Goal: Information Seeking & Learning: Find specific fact

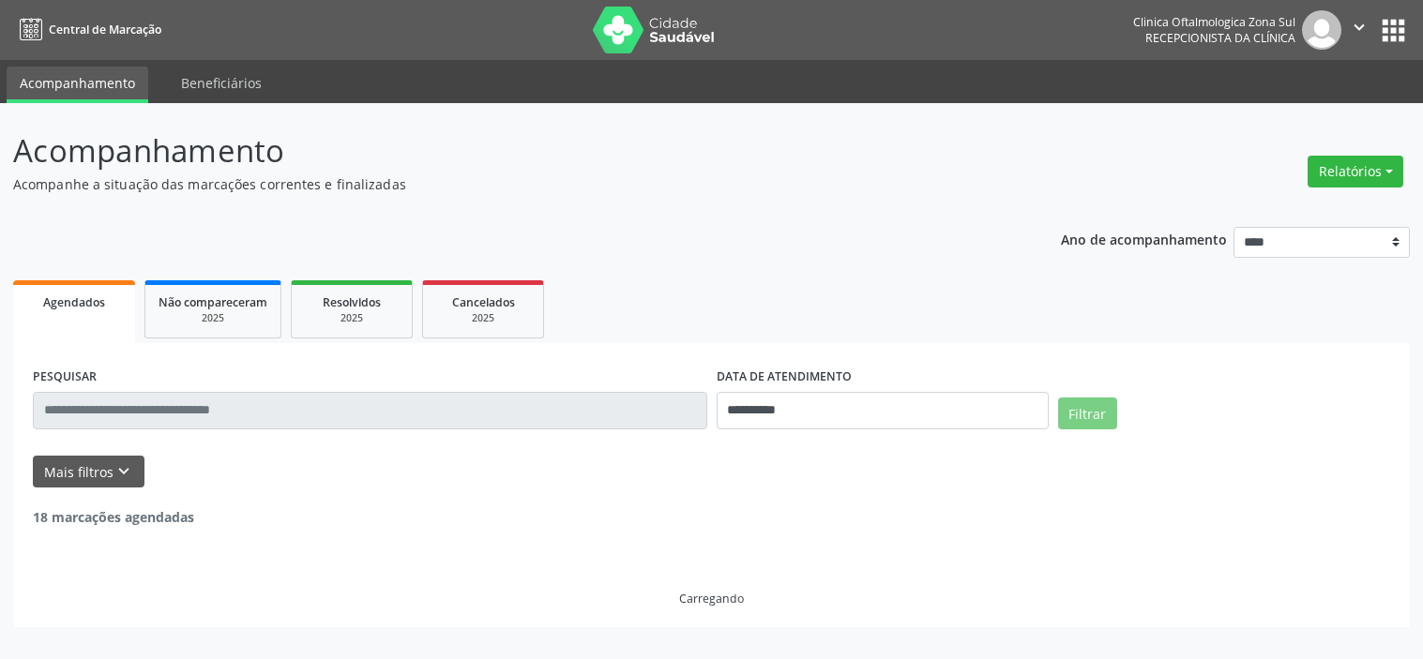
select select "*"
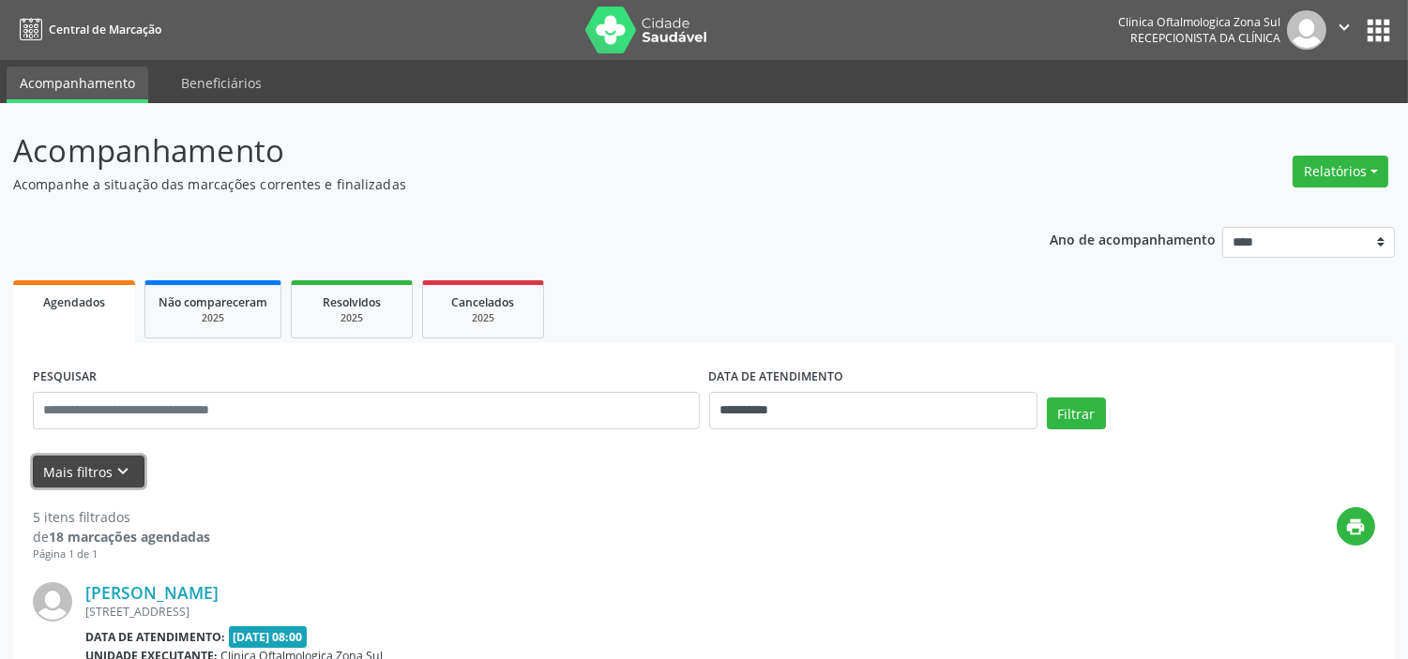
click at [106, 477] on button "Mais filtros keyboard_arrow_down" at bounding box center [89, 472] width 112 height 33
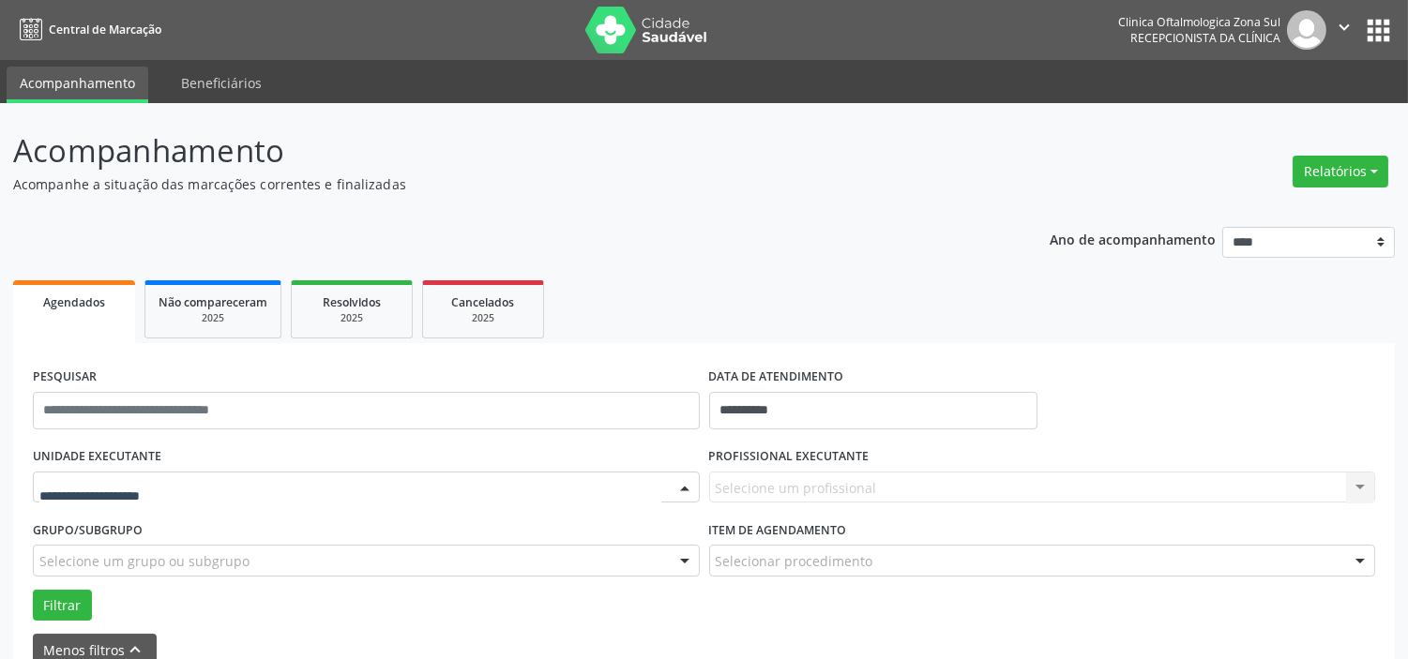
click at [203, 481] on div at bounding box center [366, 488] width 667 height 32
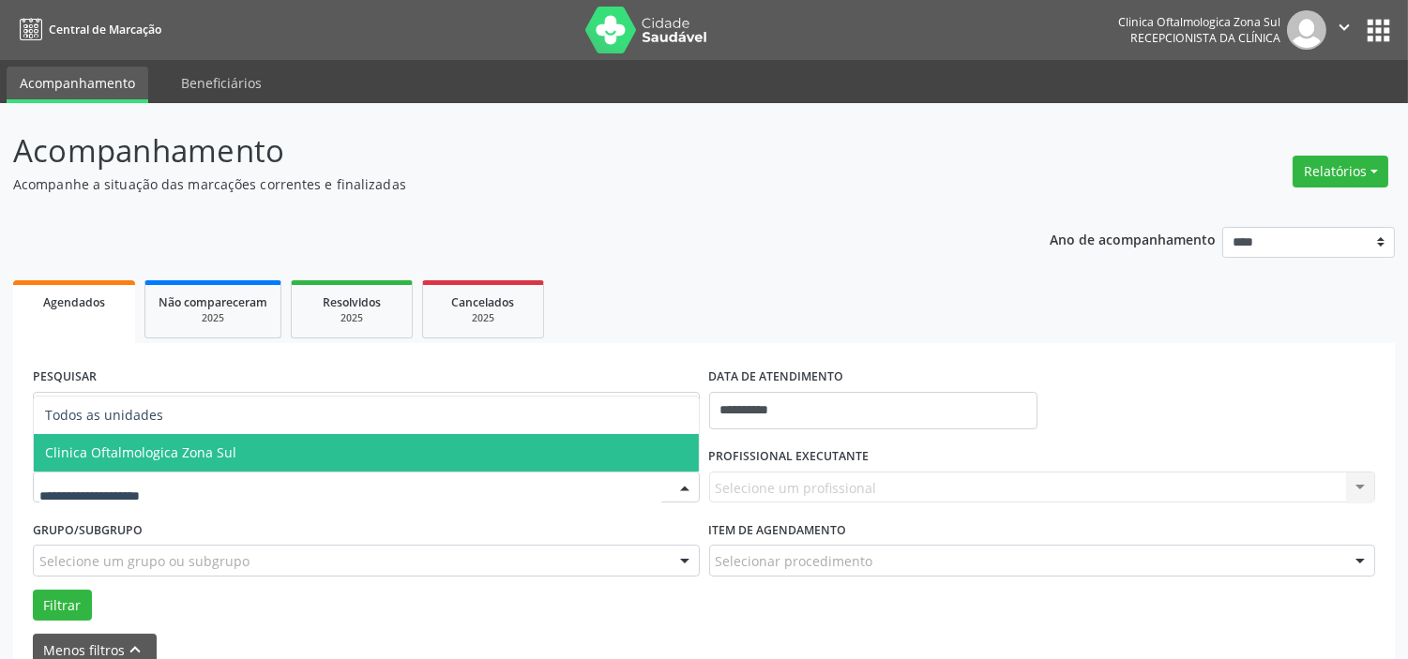
click at [211, 452] on span "Clinica Oftalmologica Zona Sul" at bounding box center [140, 453] width 191 height 18
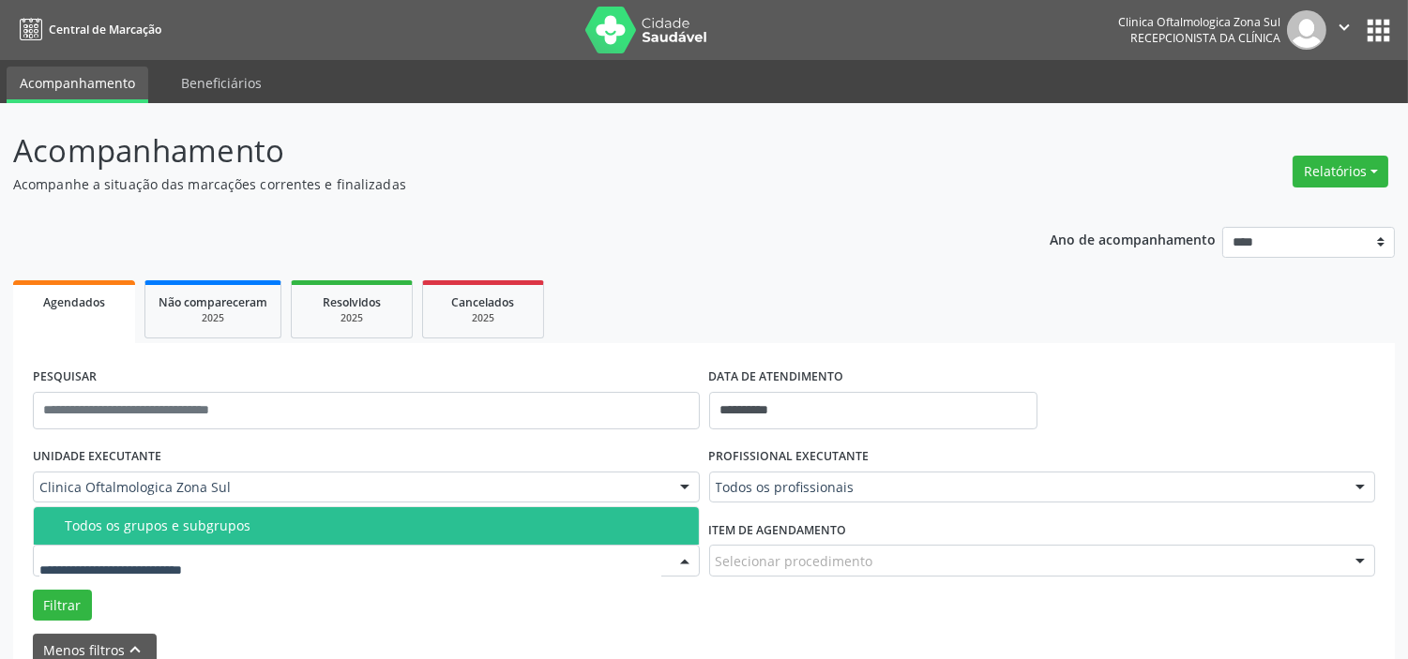
click at [236, 529] on div "Todos os grupos e subgrupos" at bounding box center [376, 526] width 623 height 15
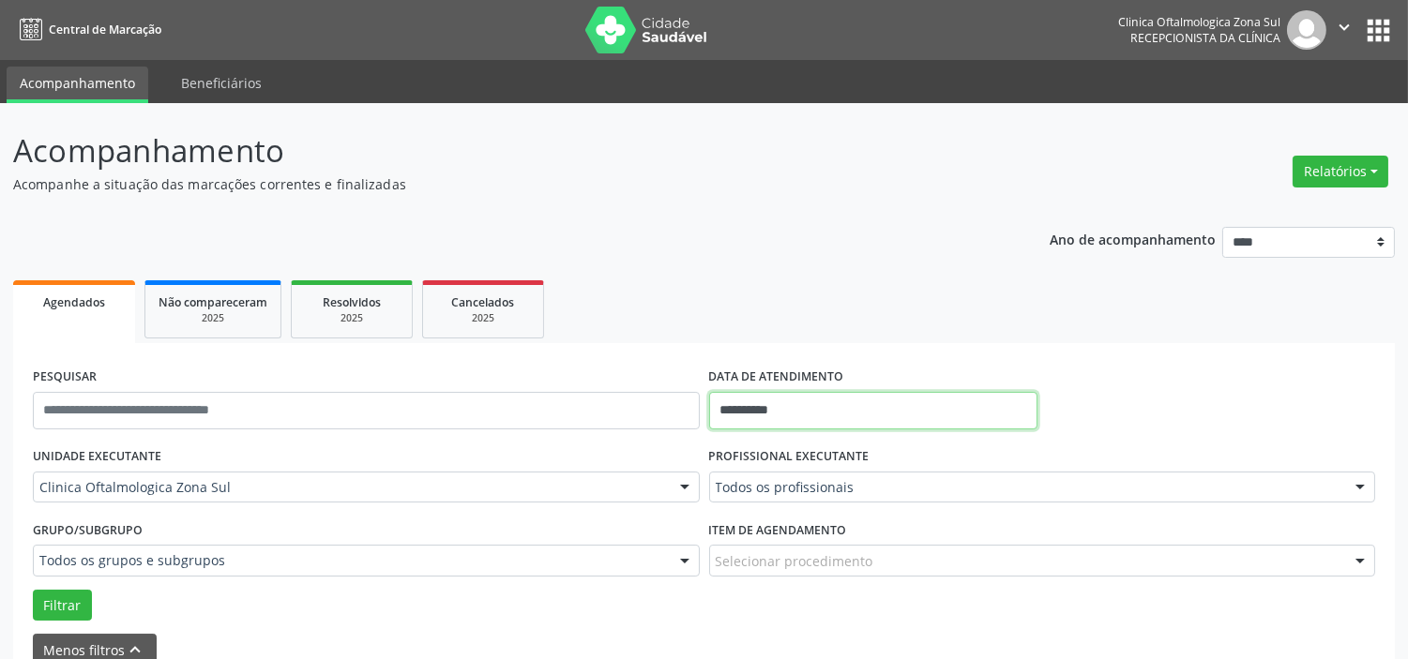
click at [796, 406] on input "**********" at bounding box center [873, 411] width 328 height 38
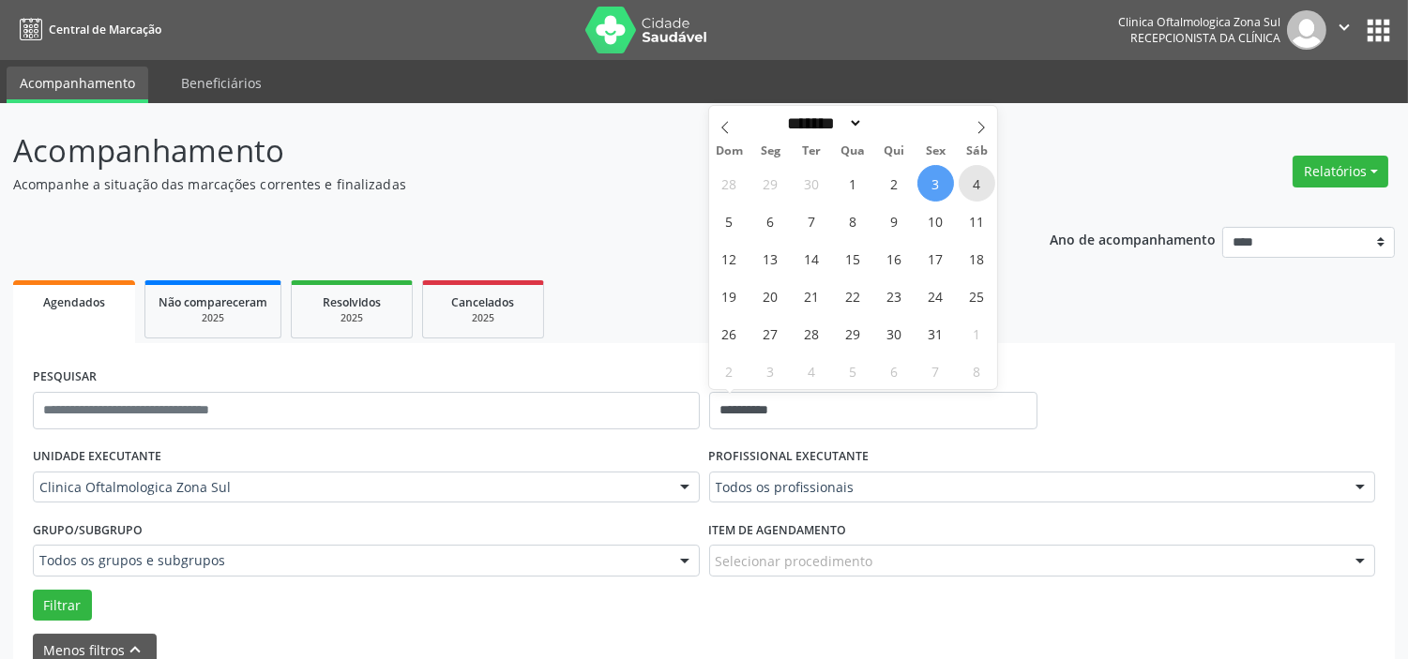
click at [982, 184] on span "4" at bounding box center [977, 183] width 37 height 37
type input "**********"
click at [977, 119] on span at bounding box center [981, 122] width 32 height 32
select select "**"
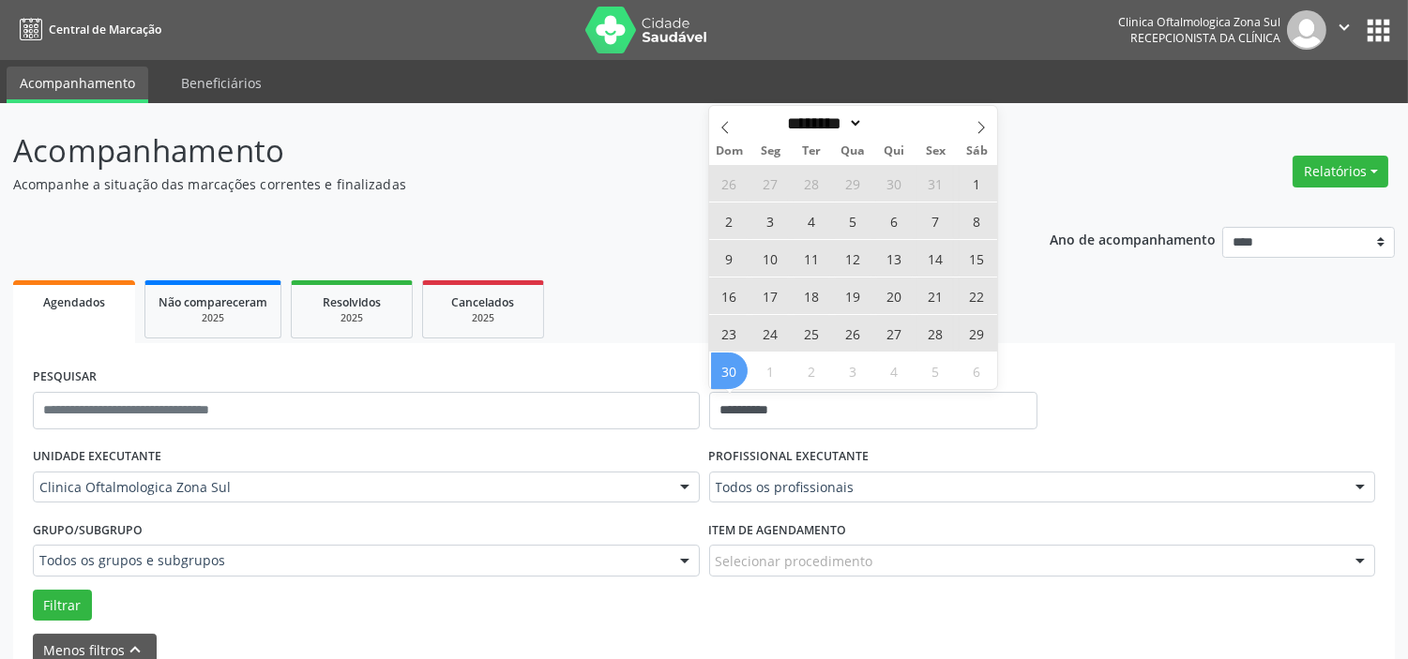
click at [737, 368] on span "30" at bounding box center [729, 371] width 37 height 37
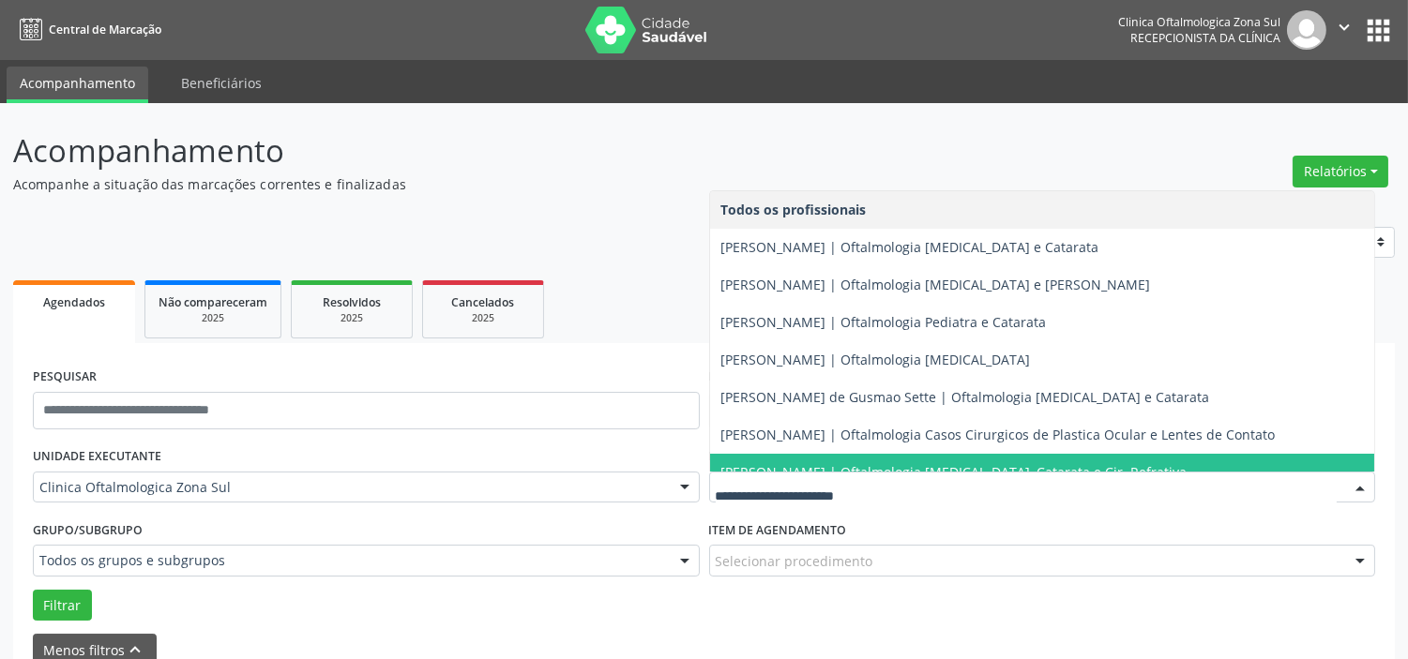
click at [812, 463] on span "[PERSON_NAME] | Oftalmologia [MEDICAL_DATA], Catarata e Cir. Refrativa" at bounding box center [954, 472] width 466 height 18
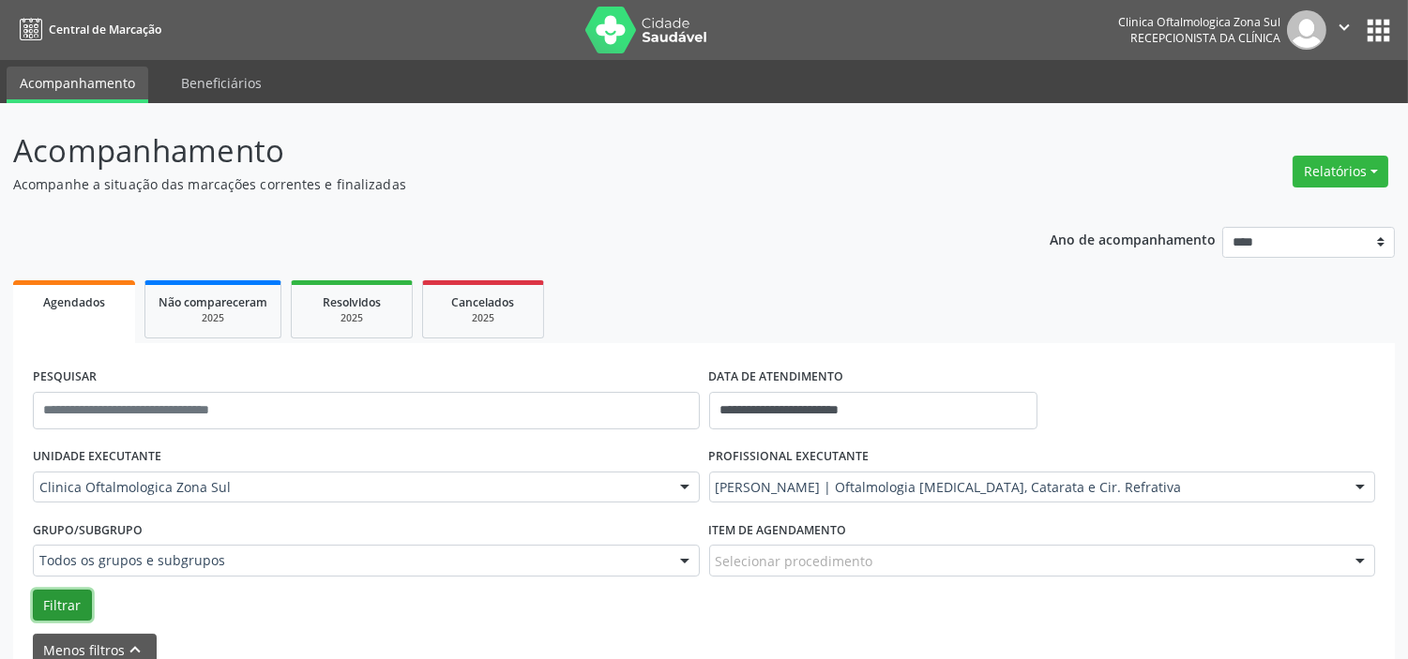
click at [57, 600] on button "Filtrar" at bounding box center [62, 606] width 59 height 32
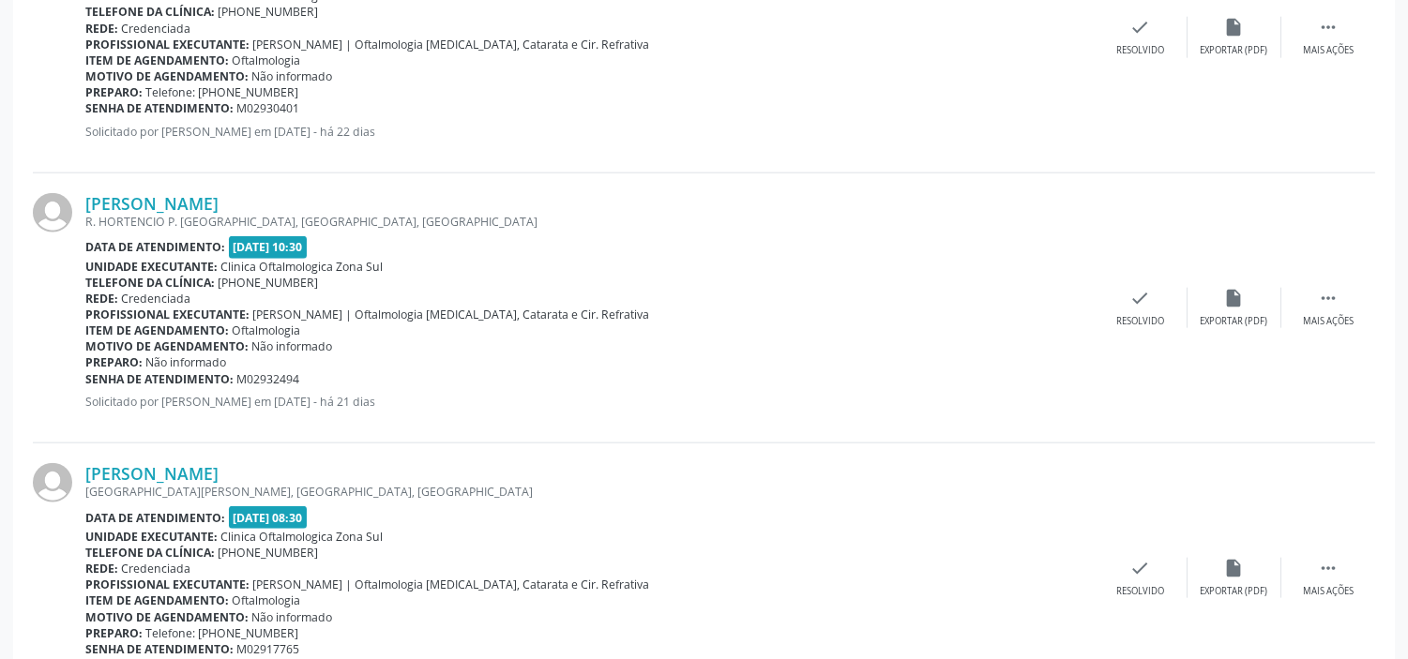
scroll to position [4223, 0]
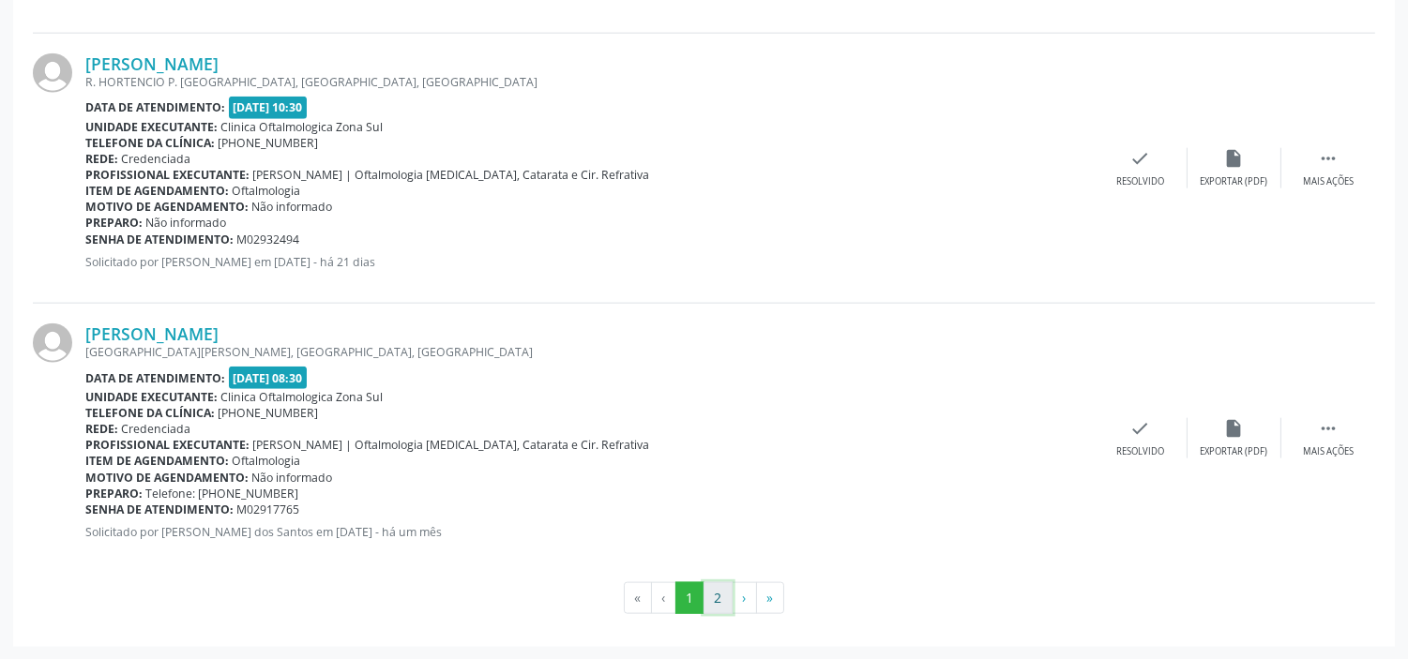
click at [722, 600] on button "2" at bounding box center [718, 599] width 29 height 32
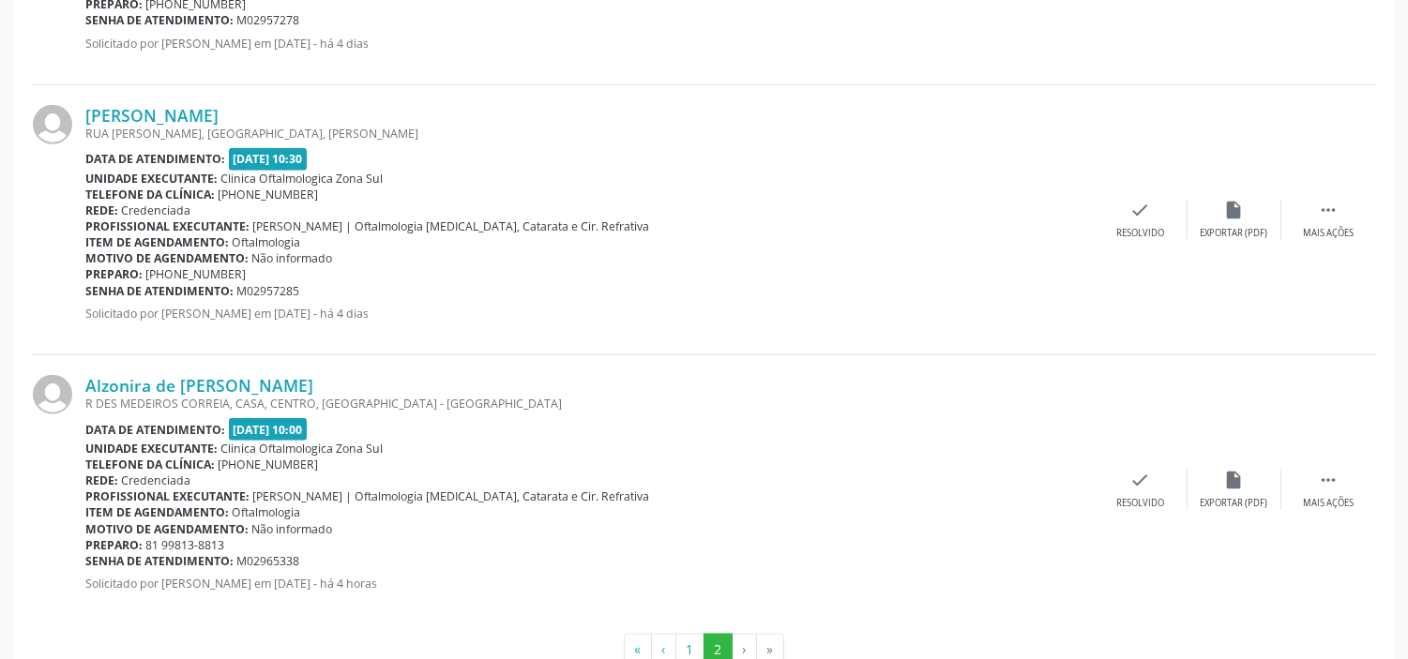
scroll to position [3141, 0]
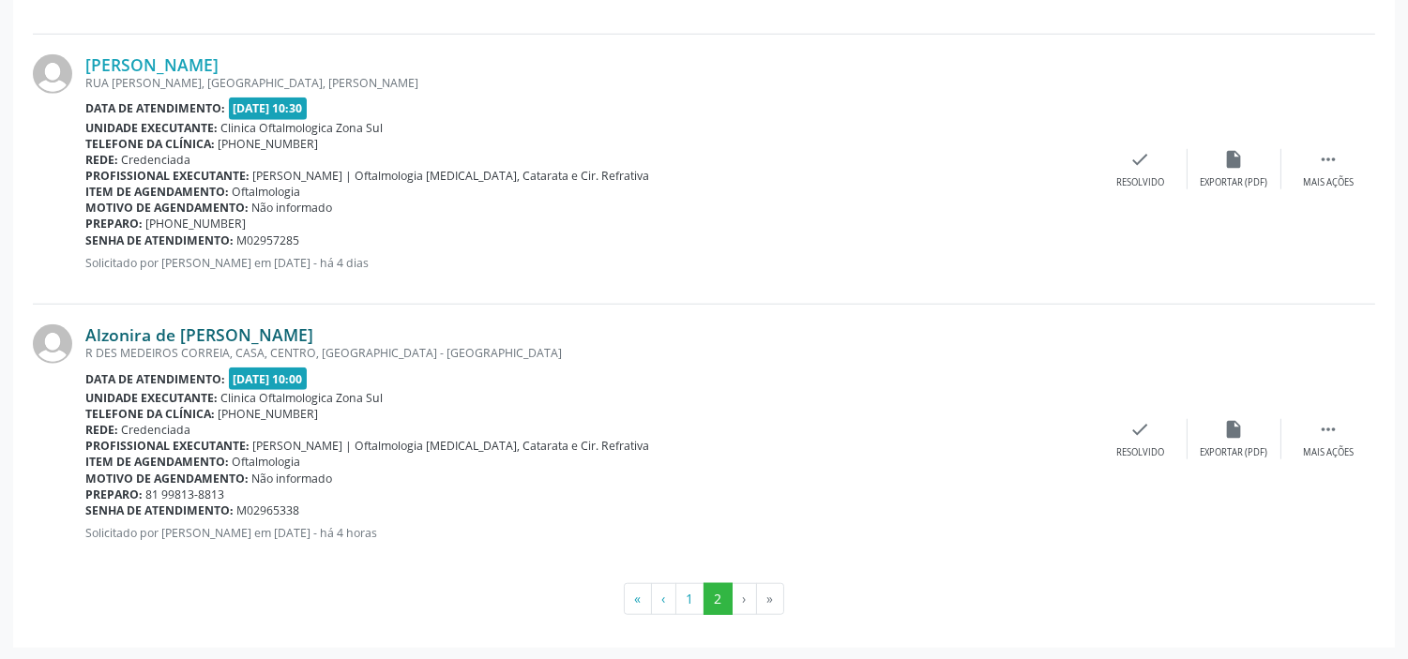
click at [232, 326] on link "Alzonira de [PERSON_NAME]" at bounding box center [199, 335] width 228 height 21
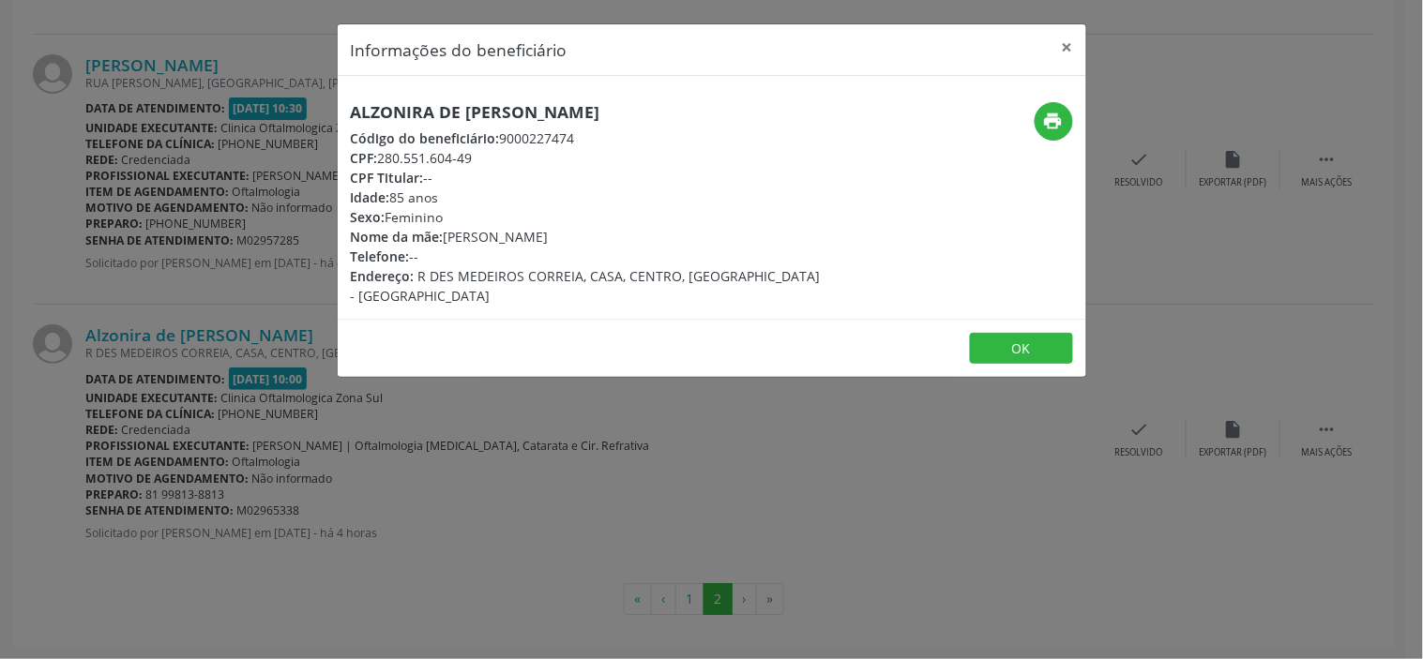
drag, startPoint x: 474, startPoint y: 158, endPoint x: 380, endPoint y: 162, distance: 93.9
click at [380, 162] on div "CPF: 280.551.604-49" at bounding box center [587, 158] width 473 height 20
copy div "280.551.604-49"
drag, startPoint x: 599, startPoint y: 235, endPoint x: 444, endPoint y: 235, distance: 154.8
click at [444, 235] on div "Nome da mãe: [PERSON_NAME]" at bounding box center [587, 237] width 473 height 20
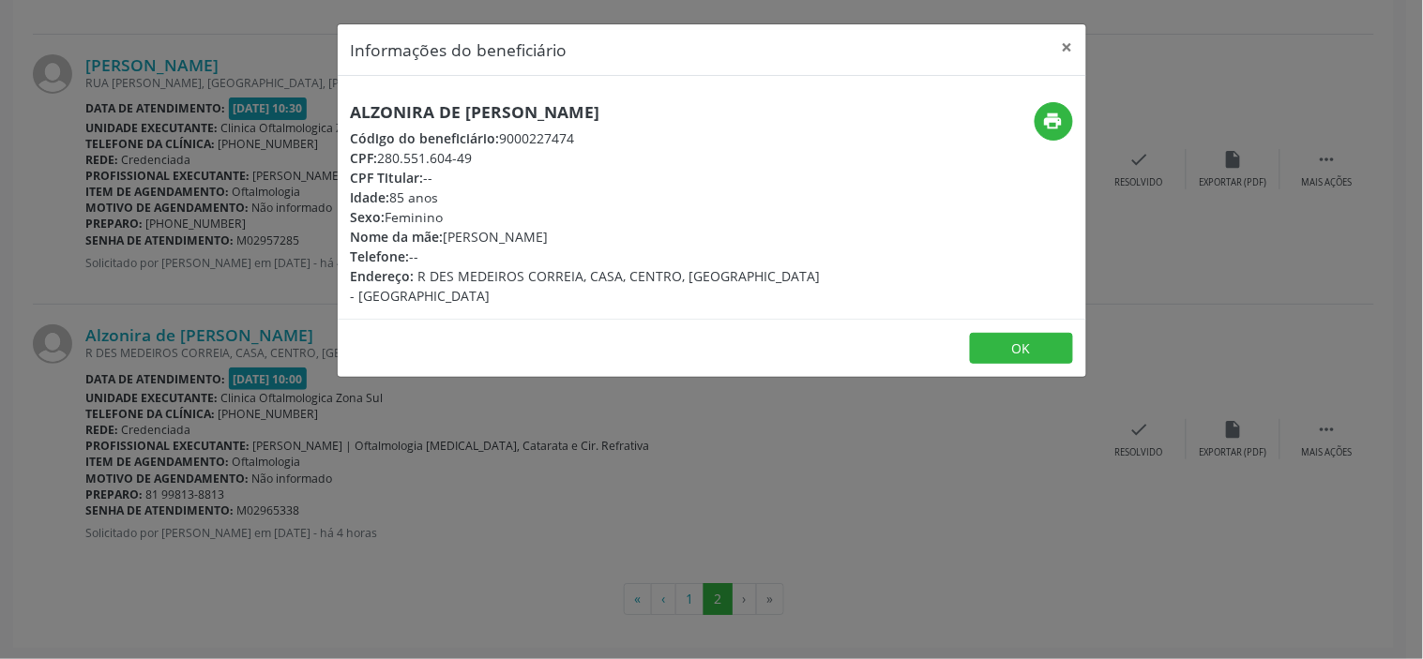
copy div "[PERSON_NAME]"
click at [297, 415] on div "Informações do beneficiário × Alzonira de [PERSON_NAME] Código do beneficiário:…" at bounding box center [711, 329] width 1423 height 659
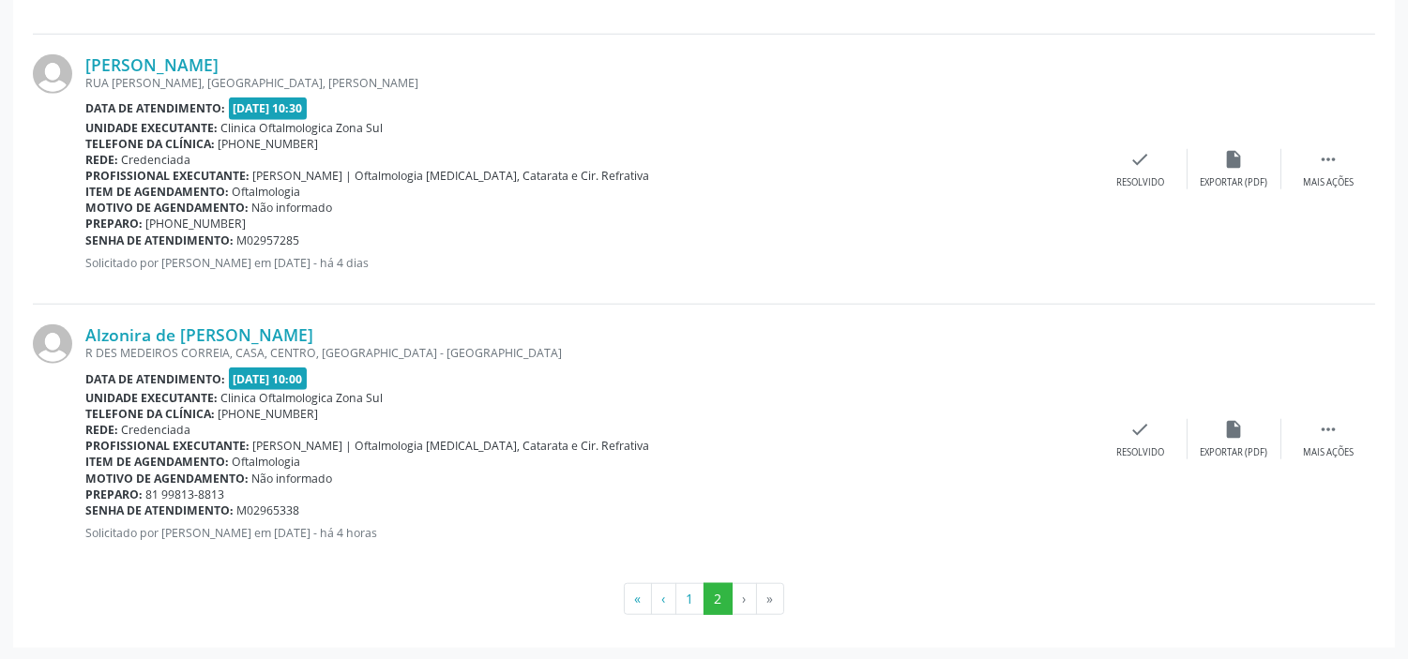
drag, startPoint x: 307, startPoint y: 510, endPoint x: 87, endPoint y: 514, distance: 219.5
click at [87, 514] on div "Senha de atendimento: M02965338" at bounding box center [589, 511] width 1008 height 16
copy div "Senha de atendimento: M02965338"
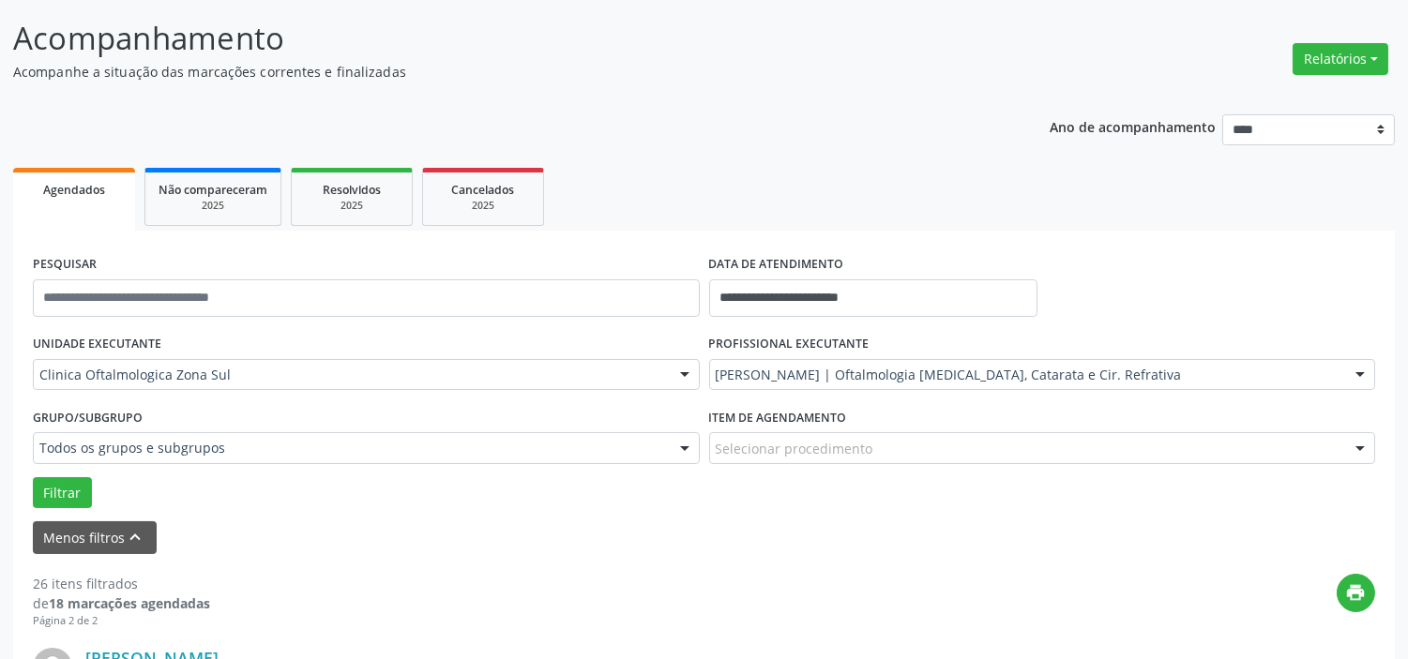
scroll to position [0, 0]
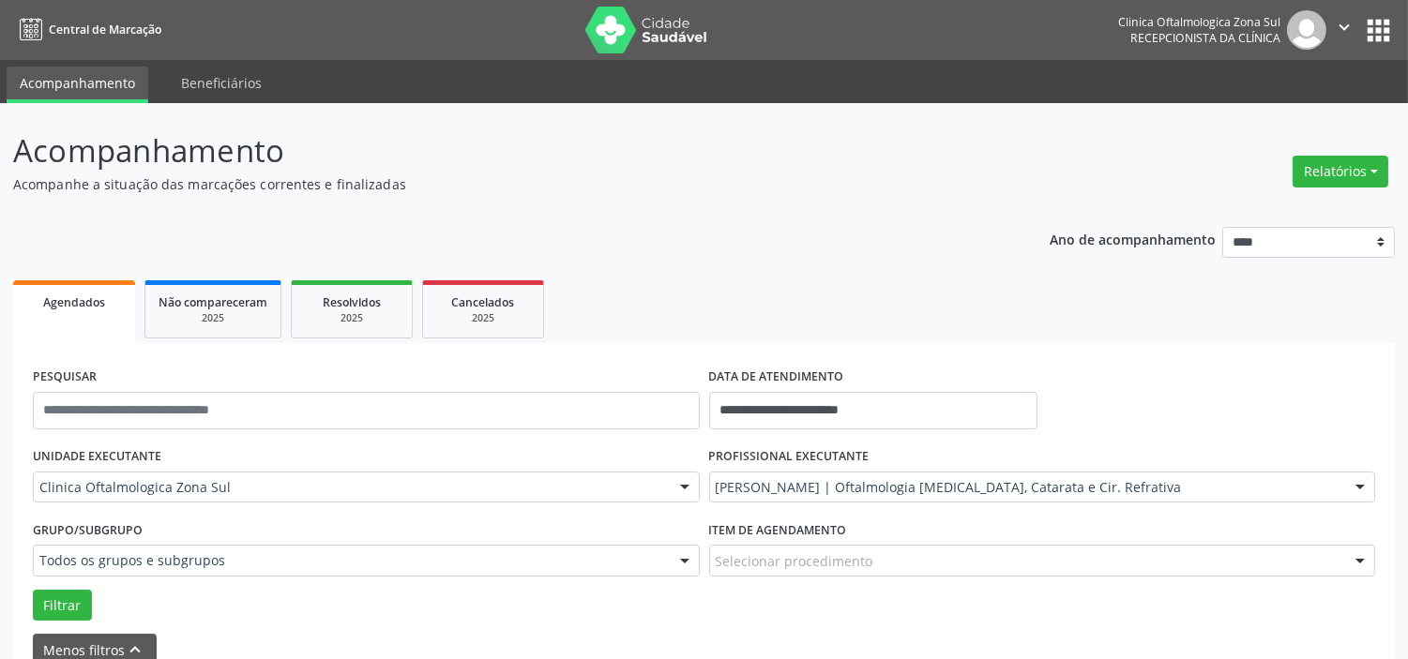
click at [1349, 20] on icon "" at bounding box center [1344, 27] width 21 height 21
click at [1316, 123] on link "Sair" at bounding box center [1296, 114] width 129 height 26
